Goal: Information Seeking & Learning: Learn about a topic

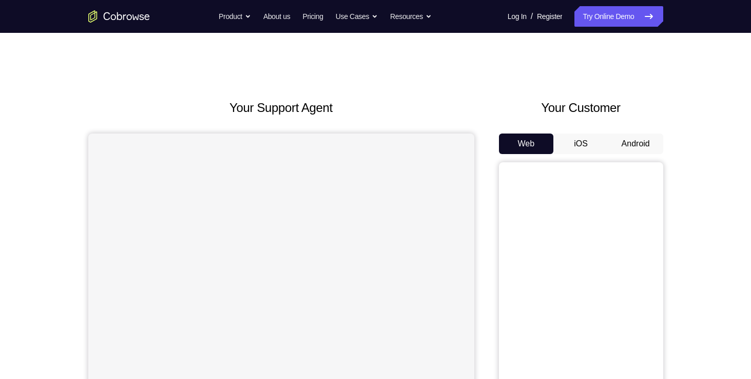
click at [650, 129] on div "Your Customer Web iOS Android" at bounding box center [581, 289] width 164 height 380
click at [642, 139] on button "Android" at bounding box center [636, 144] width 55 height 21
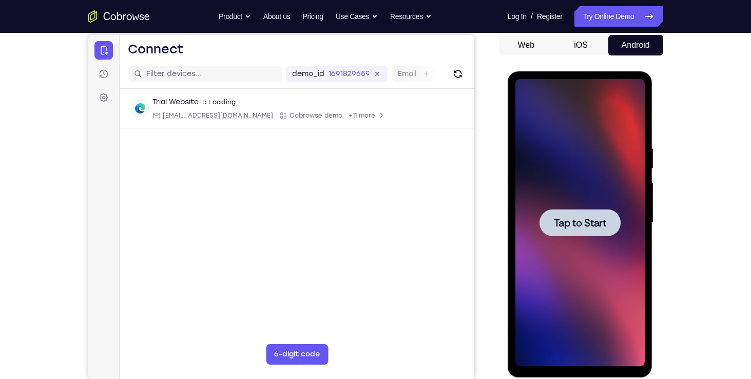
click at [587, 282] on div at bounding box center [580, 223] width 129 height 288
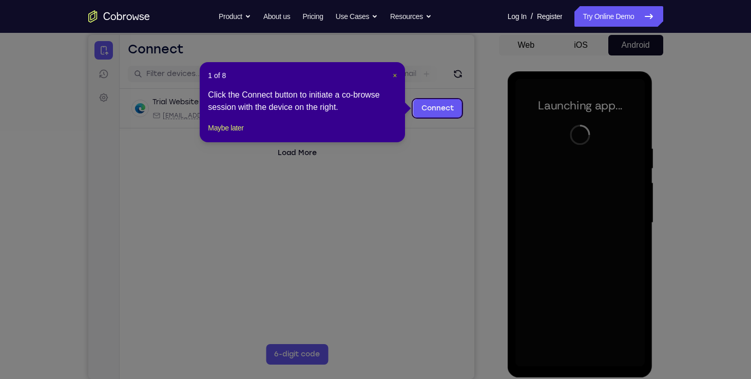
click at [395, 72] on span "×" at bounding box center [395, 75] width 4 height 8
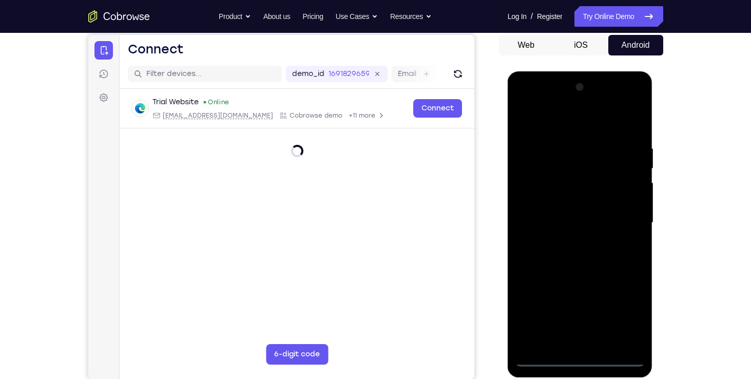
click at [579, 357] on div at bounding box center [580, 223] width 129 height 288
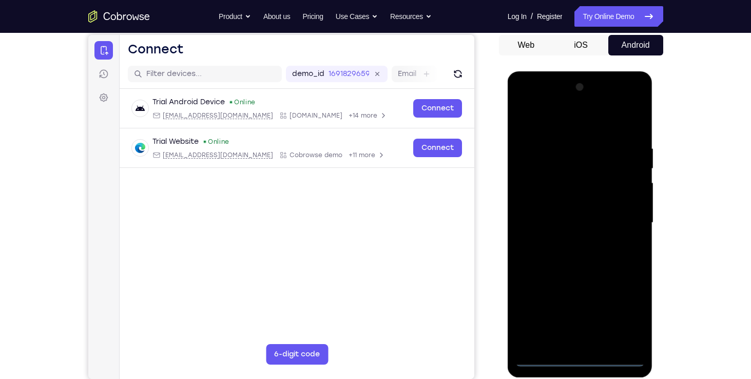
click at [621, 311] on div at bounding box center [580, 223] width 129 height 288
click at [531, 104] on div at bounding box center [580, 223] width 129 height 288
click at [616, 225] on div at bounding box center [580, 223] width 129 height 288
click at [621, 223] on div at bounding box center [580, 223] width 129 height 288
click at [572, 239] on div at bounding box center [580, 223] width 129 height 288
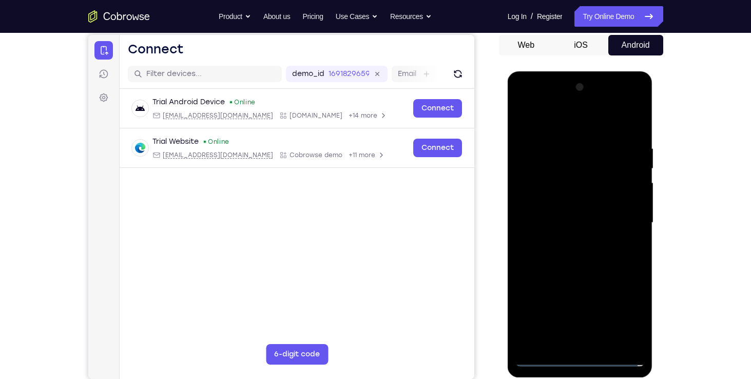
click at [592, 197] on div at bounding box center [580, 223] width 129 height 288
click at [571, 214] on div at bounding box center [580, 223] width 129 height 288
click at [635, 184] on div at bounding box center [580, 223] width 129 height 288
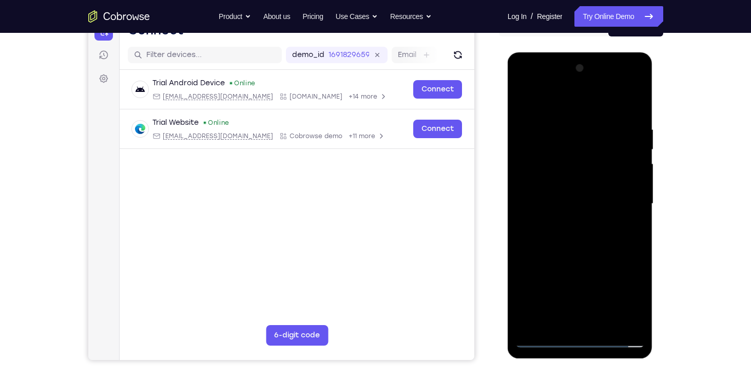
scroll to position [118, 0]
drag, startPoint x: 584, startPoint y: 107, endPoint x: 585, endPoint y: 80, distance: 27.8
click at [585, 80] on div at bounding box center [580, 204] width 129 height 288
click at [577, 177] on div at bounding box center [580, 204] width 129 height 288
click at [603, 117] on div at bounding box center [580, 204] width 129 height 288
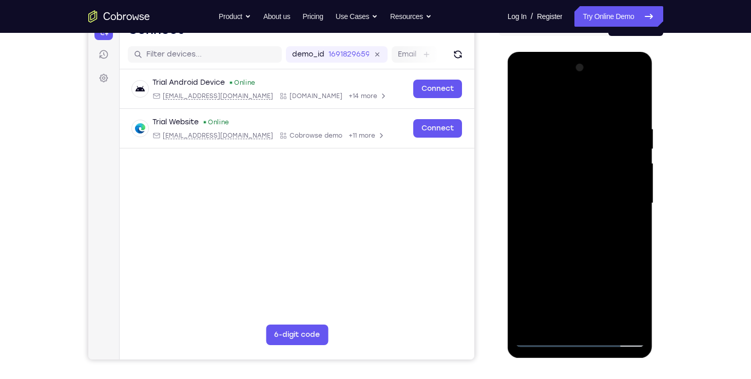
click at [618, 147] on div at bounding box center [580, 204] width 129 height 288
click at [625, 169] on div at bounding box center [580, 204] width 129 height 288
click at [525, 221] on div at bounding box center [580, 204] width 129 height 288
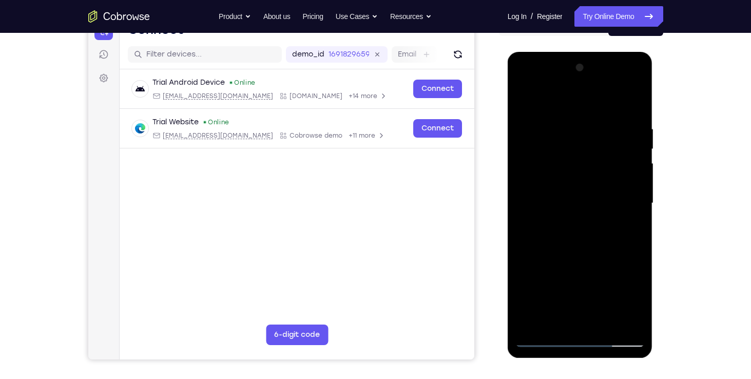
click at [636, 207] on div at bounding box center [580, 204] width 129 height 288
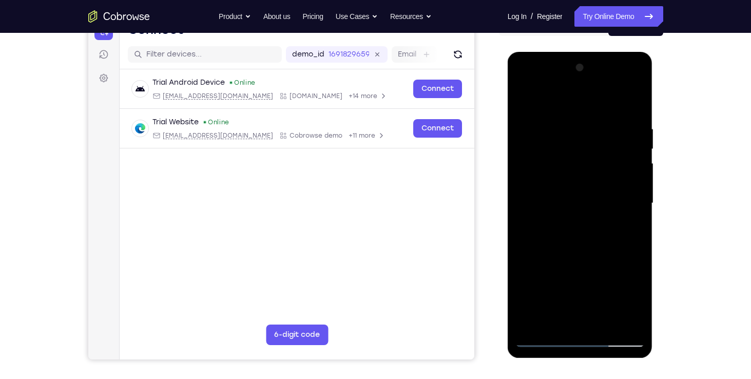
click at [636, 207] on div at bounding box center [580, 204] width 129 height 288
click at [534, 232] on div at bounding box center [580, 204] width 129 height 288
click at [632, 225] on div at bounding box center [580, 204] width 129 height 288
drag, startPoint x: 632, startPoint y: 225, endPoint x: 557, endPoint y: 228, distance: 74.5
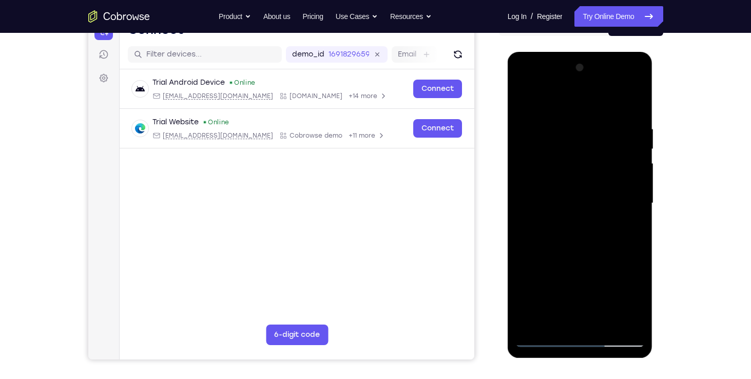
click at [557, 228] on div at bounding box center [580, 204] width 129 height 288
click at [627, 239] on div at bounding box center [580, 204] width 129 height 288
click at [628, 231] on div at bounding box center [580, 204] width 129 height 288
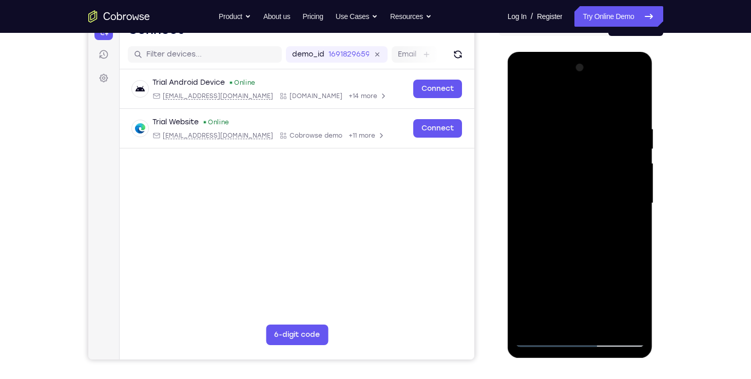
click at [617, 318] on div at bounding box center [580, 204] width 129 height 288
click at [633, 251] on div at bounding box center [580, 204] width 129 height 288
click at [636, 225] on div at bounding box center [580, 204] width 129 height 288
drag, startPoint x: 636, startPoint y: 226, endPoint x: 588, endPoint y: 225, distance: 48.3
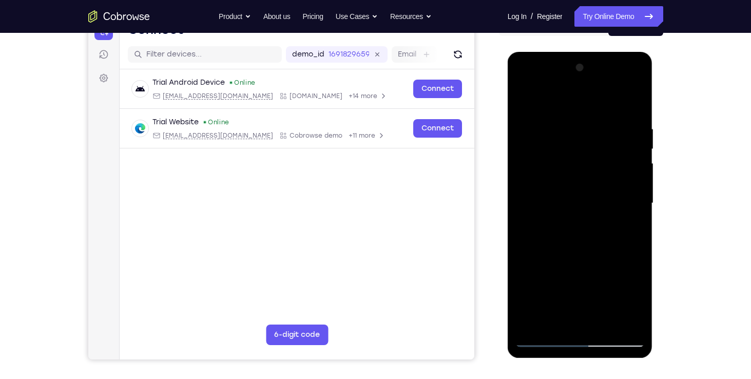
click at [588, 225] on div at bounding box center [580, 204] width 129 height 288
click at [634, 226] on div at bounding box center [580, 204] width 129 height 288
click at [535, 233] on div at bounding box center [580, 204] width 129 height 288
click at [631, 201] on div at bounding box center [580, 204] width 129 height 288
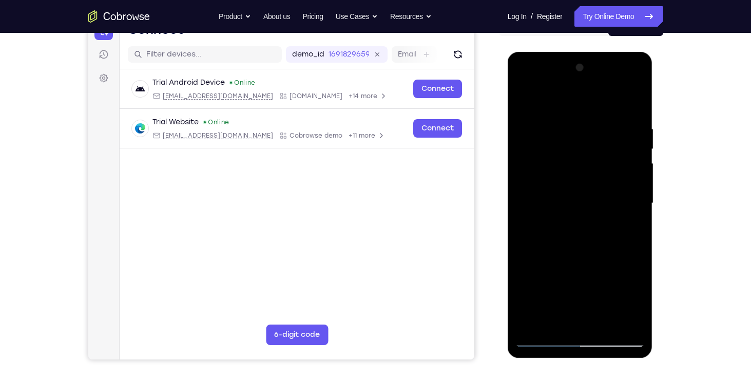
click at [631, 201] on div at bounding box center [580, 204] width 129 height 288
click at [528, 225] on div at bounding box center [580, 204] width 129 height 288
click at [633, 210] on div at bounding box center [580, 204] width 129 height 288
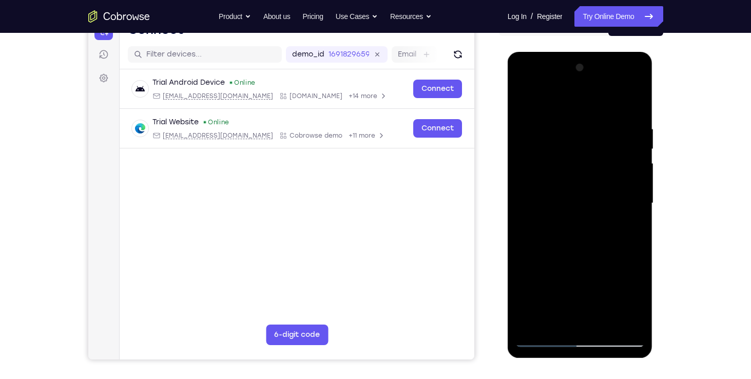
click at [633, 210] on div at bounding box center [580, 204] width 129 height 288
click at [634, 105] on div at bounding box center [580, 204] width 129 height 288
click at [623, 81] on div at bounding box center [580, 204] width 129 height 288
click at [524, 83] on div at bounding box center [580, 204] width 129 height 288
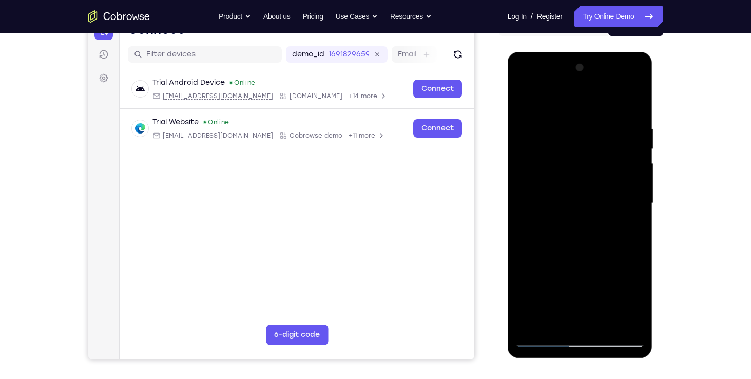
click at [535, 166] on div at bounding box center [580, 204] width 129 height 288
click at [555, 208] on div at bounding box center [580, 204] width 129 height 288
click at [552, 195] on div at bounding box center [580, 204] width 129 height 288
click at [569, 217] on div at bounding box center [580, 204] width 129 height 288
drag, startPoint x: 559, startPoint y: 112, endPoint x: 561, endPoint y: 95, distance: 18.1
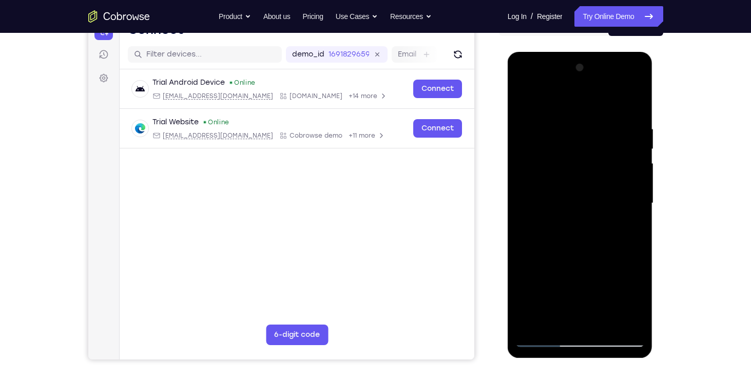
click at [561, 95] on div at bounding box center [580, 204] width 129 height 288
click at [562, 325] on div at bounding box center [580, 204] width 129 height 288
click at [569, 266] on div at bounding box center [580, 204] width 129 height 288
click at [563, 183] on div at bounding box center [580, 204] width 129 height 288
click at [628, 85] on div at bounding box center [580, 204] width 129 height 288
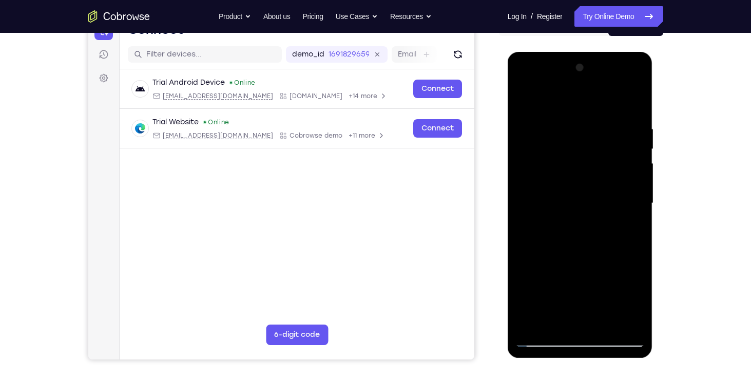
click at [556, 128] on div at bounding box center [580, 204] width 129 height 288
click at [562, 129] on div at bounding box center [580, 204] width 129 height 288
click at [523, 272] on div at bounding box center [580, 204] width 129 height 288
click at [518, 269] on div at bounding box center [580, 204] width 129 height 288
click at [521, 266] on div at bounding box center [580, 204] width 129 height 288
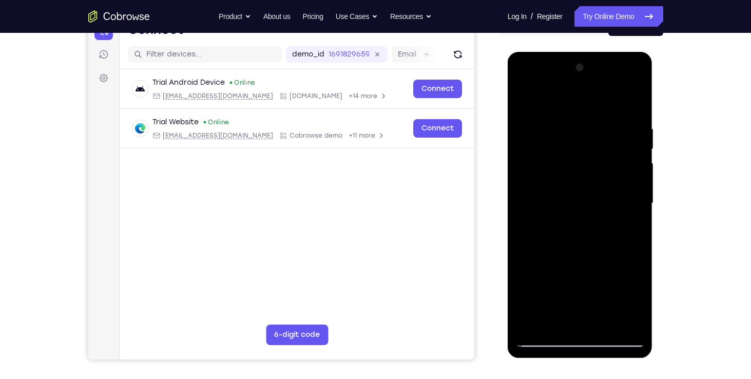
click at [559, 319] on div at bounding box center [580, 204] width 129 height 288
click at [543, 245] on div at bounding box center [580, 204] width 129 height 288
click at [634, 319] on div at bounding box center [580, 204] width 129 height 288
click at [546, 339] on div at bounding box center [580, 204] width 129 height 288
click at [635, 324] on div at bounding box center [580, 204] width 129 height 288
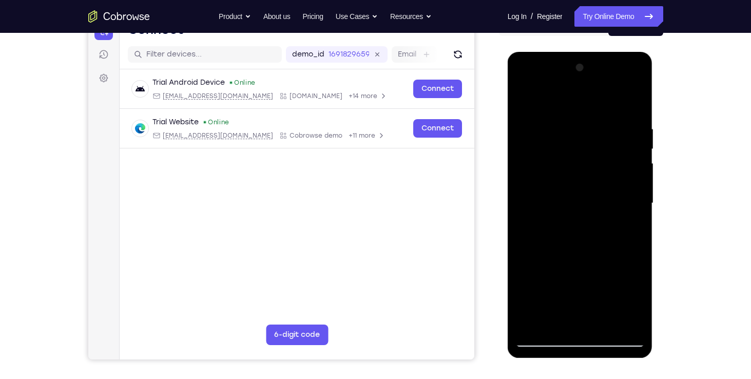
drag, startPoint x: 631, startPoint y: 185, endPoint x: 509, endPoint y: 183, distance: 121.2
click at [509, 183] on div at bounding box center [580, 205] width 145 height 306
